Goal: Navigation & Orientation: Find specific page/section

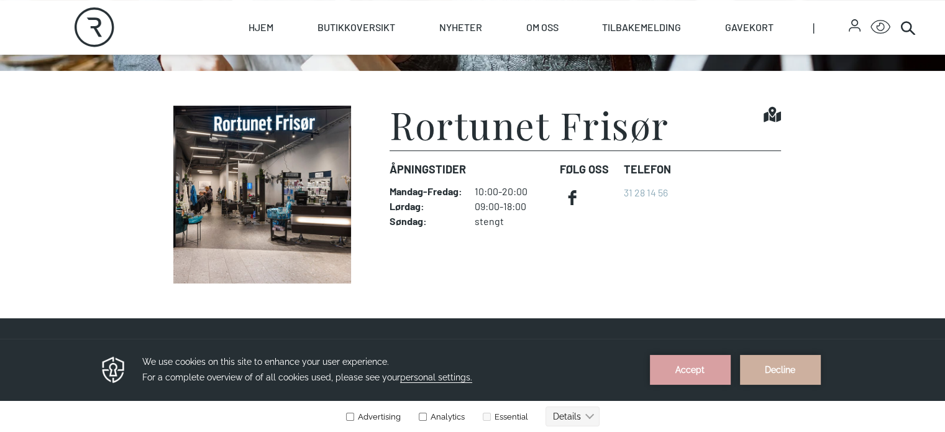
scroll to position [293, 0]
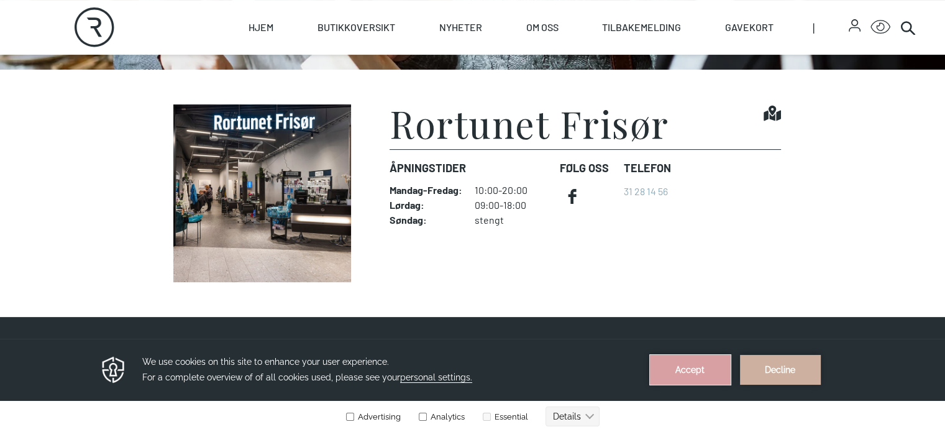
click at [539, 374] on button "Accept" at bounding box center [690, 370] width 81 height 30
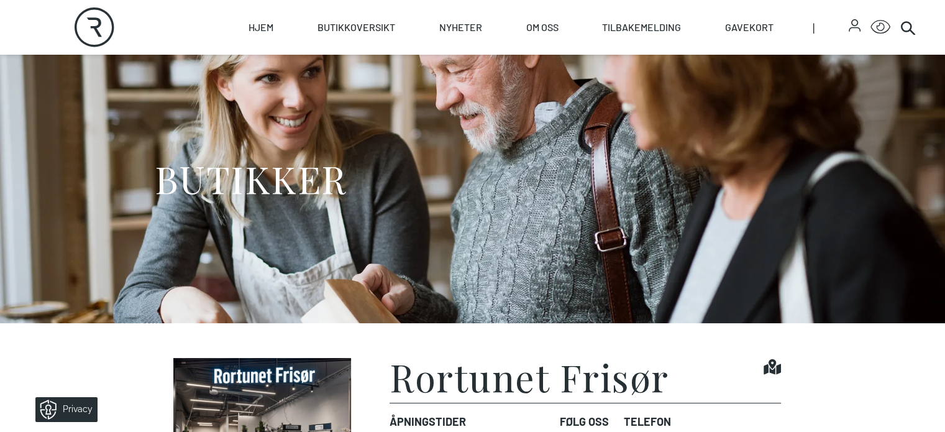
scroll to position [0, 0]
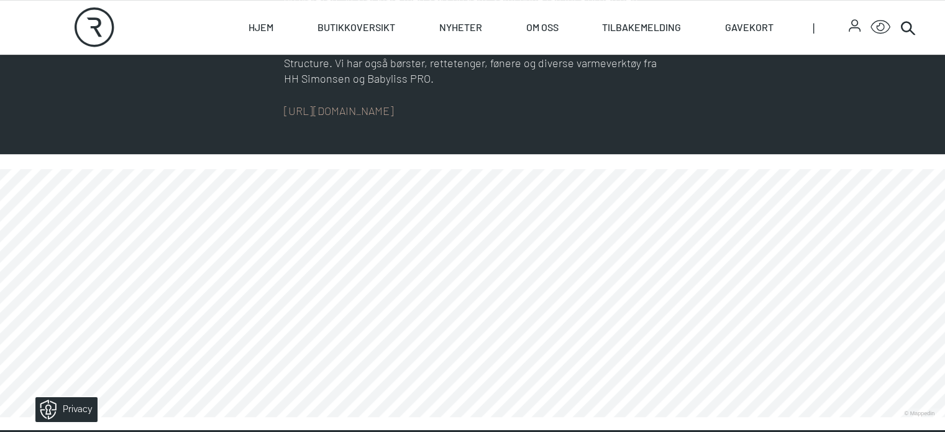
scroll to position [759, 0]
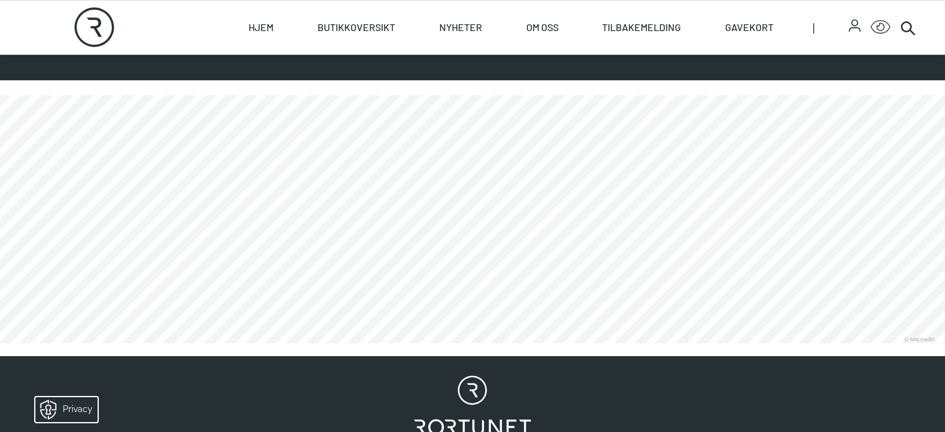
click at [0, 343] on link at bounding box center [0, 343] width 0 height 0
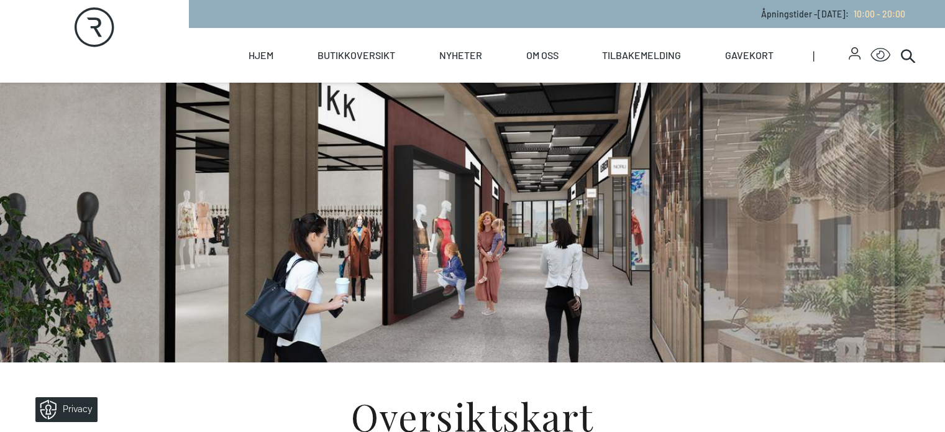
click at [155, 240] on div at bounding box center [473, 223] width 636 height 280
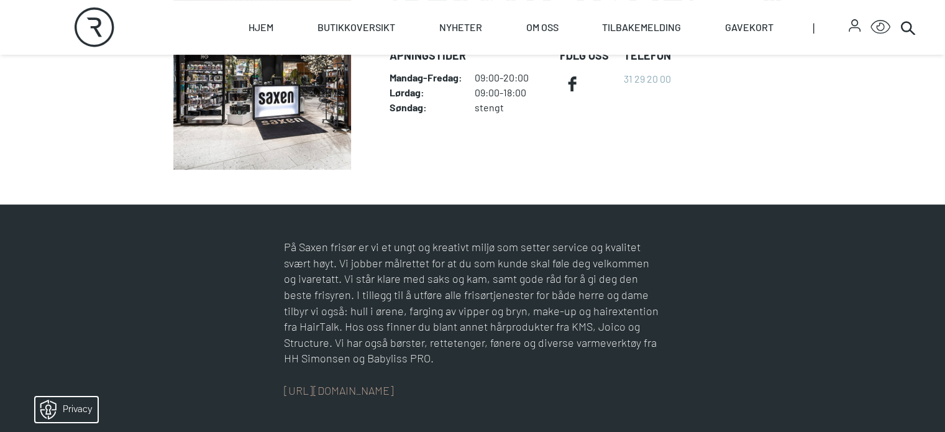
scroll to position [419, 0]
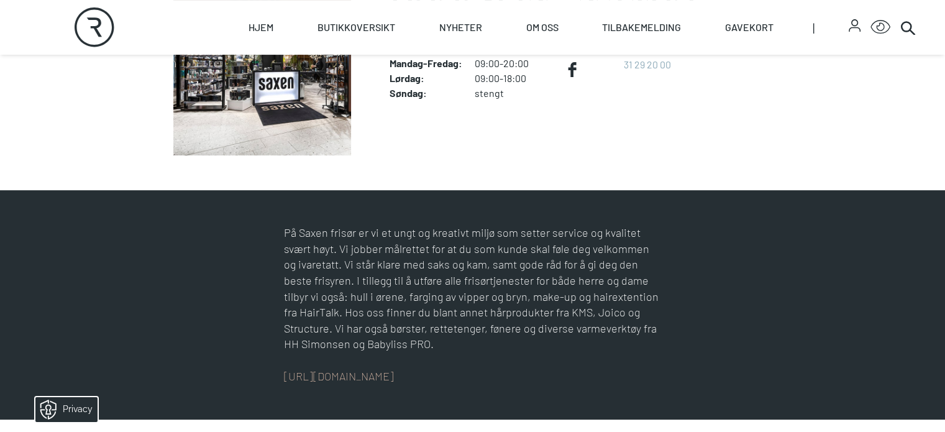
click at [266, 155] on img at bounding box center [263, 67] width 196 height 178
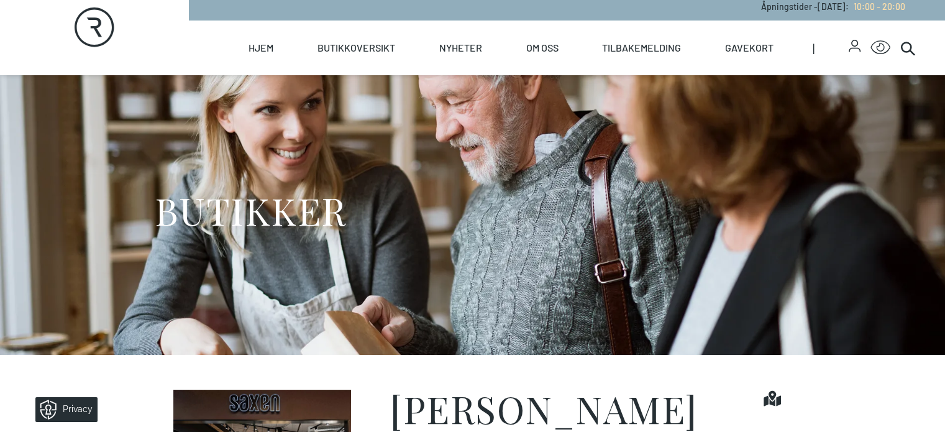
scroll to position [0, 0]
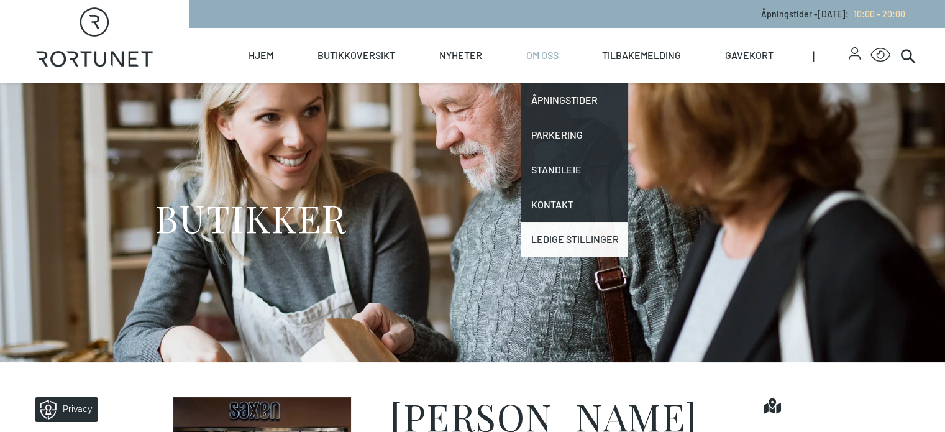
click at [601, 235] on link "Ledige stillinger" at bounding box center [574, 239] width 107 height 35
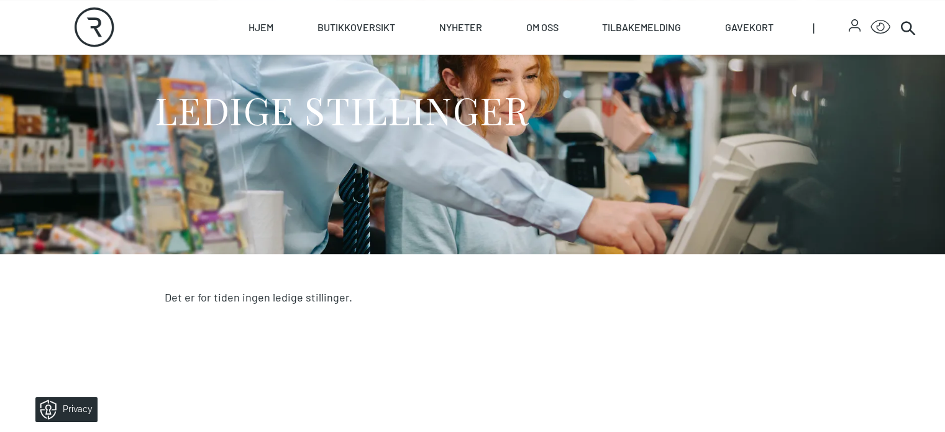
scroll to position [111, 0]
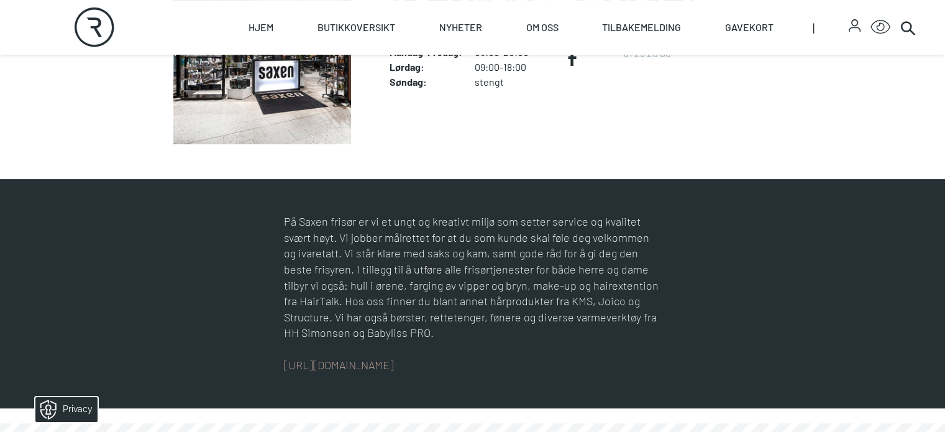
scroll to position [430, 0]
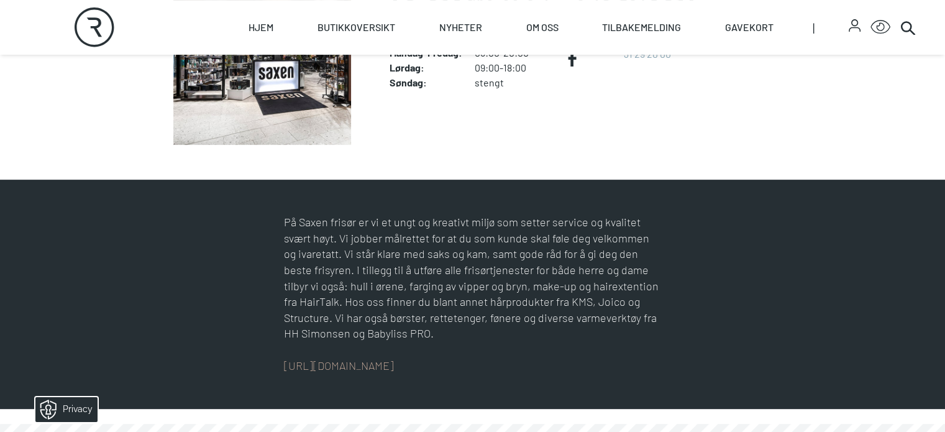
click at [194, 111] on img at bounding box center [263, 56] width 196 height 178
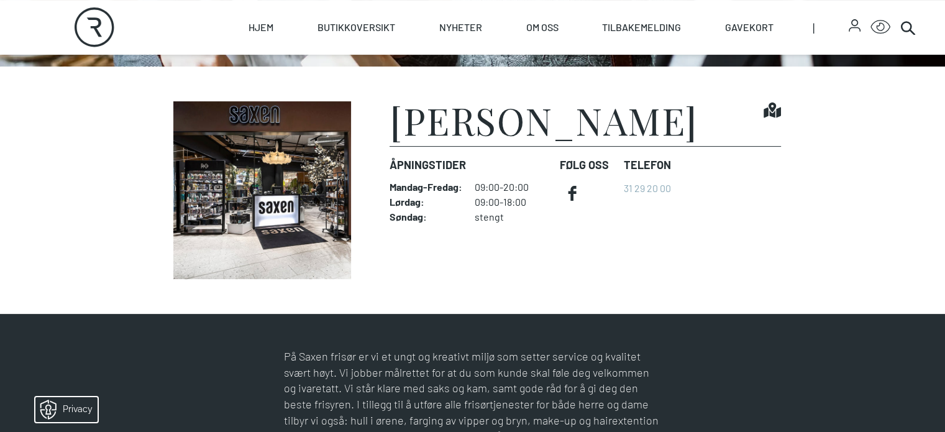
scroll to position [296, 0]
click at [852, 32] on div at bounding box center [855, 27] width 12 height 16
click at [852, 29] on icon "button" at bounding box center [855, 25] width 12 height 12
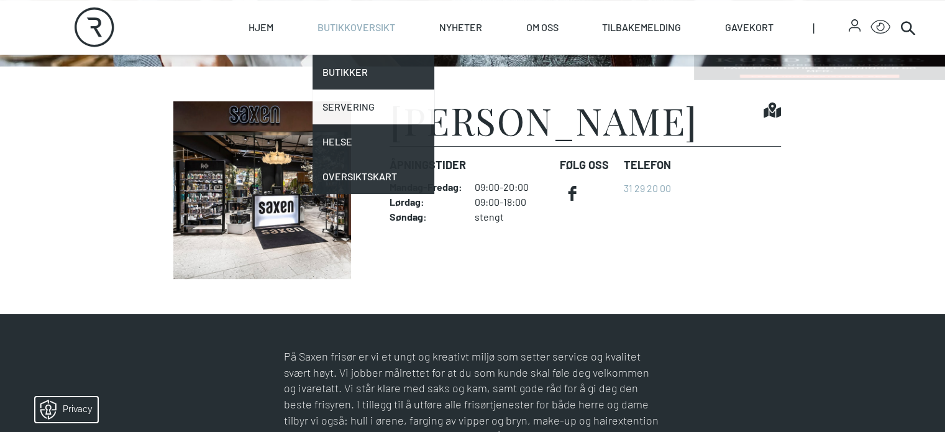
click at [403, 107] on link "Servering" at bounding box center [373, 106] width 122 height 35
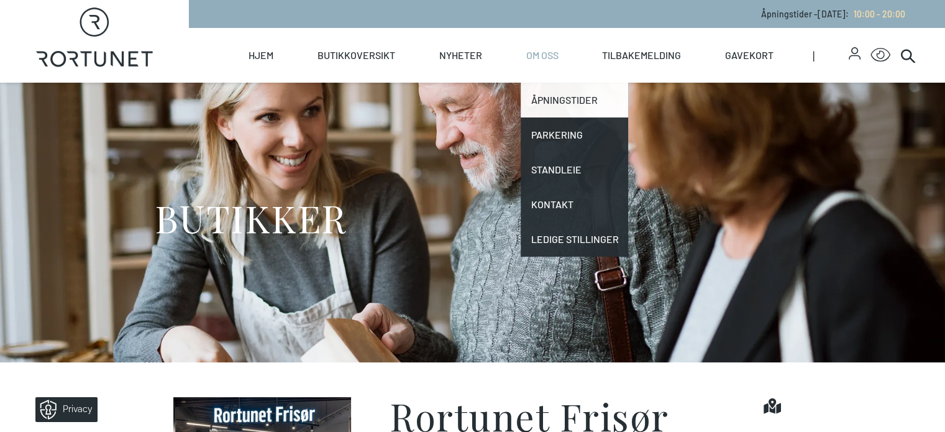
click at [606, 96] on link "Åpningstider" at bounding box center [574, 100] width 107 height 35
